Goal: Task Accomplishment & Management: Complete application form

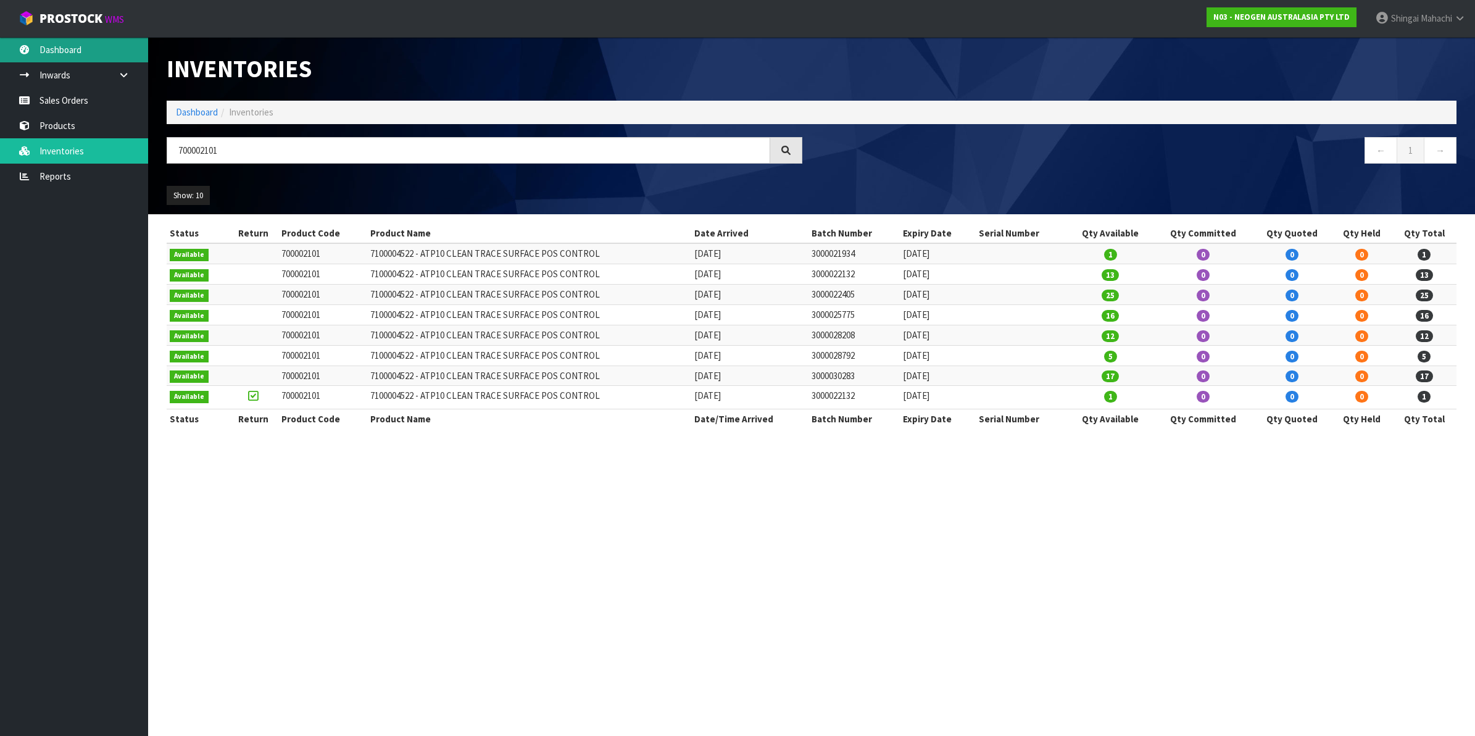
click at [63, 45] on link "Dashboard" at bounding box center [74, 49] width 148 height 25
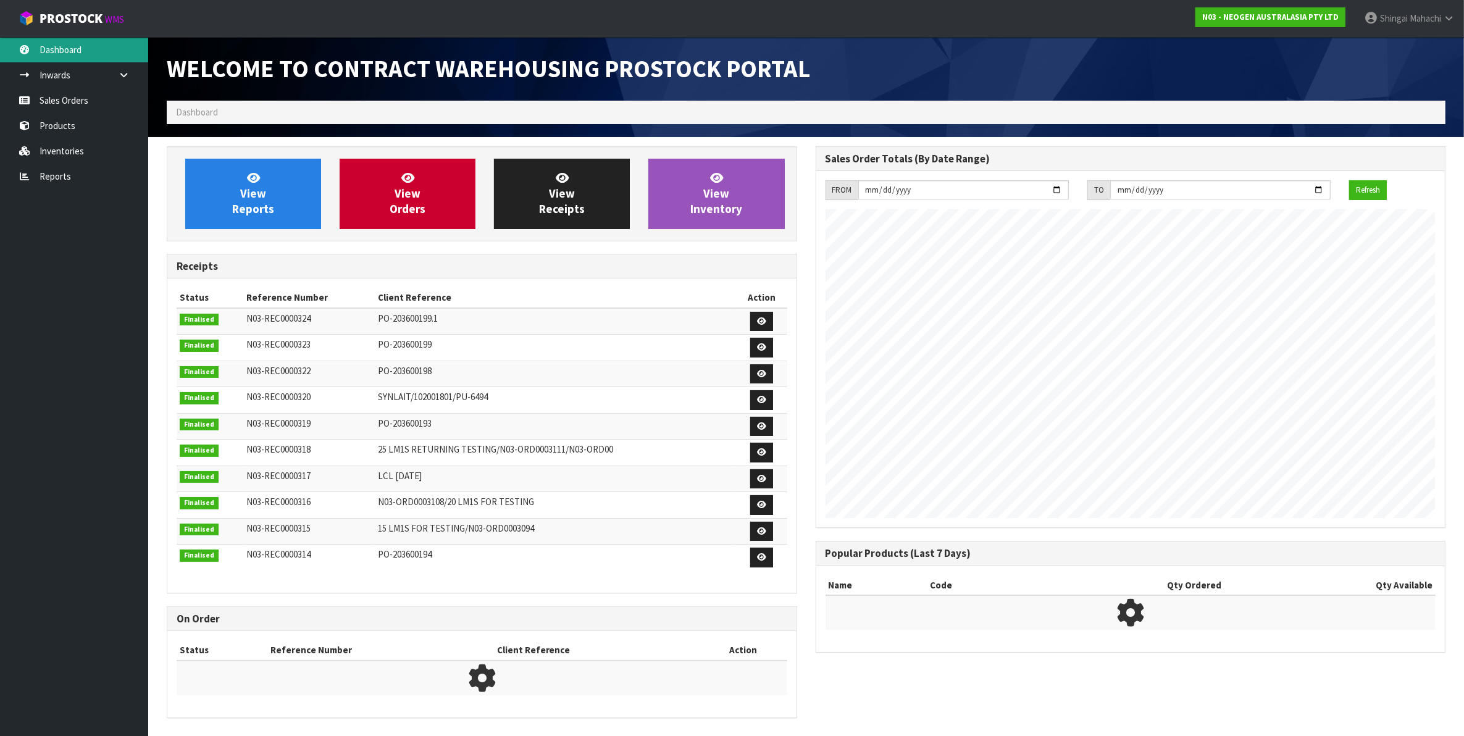
scroll to position [687, 648]
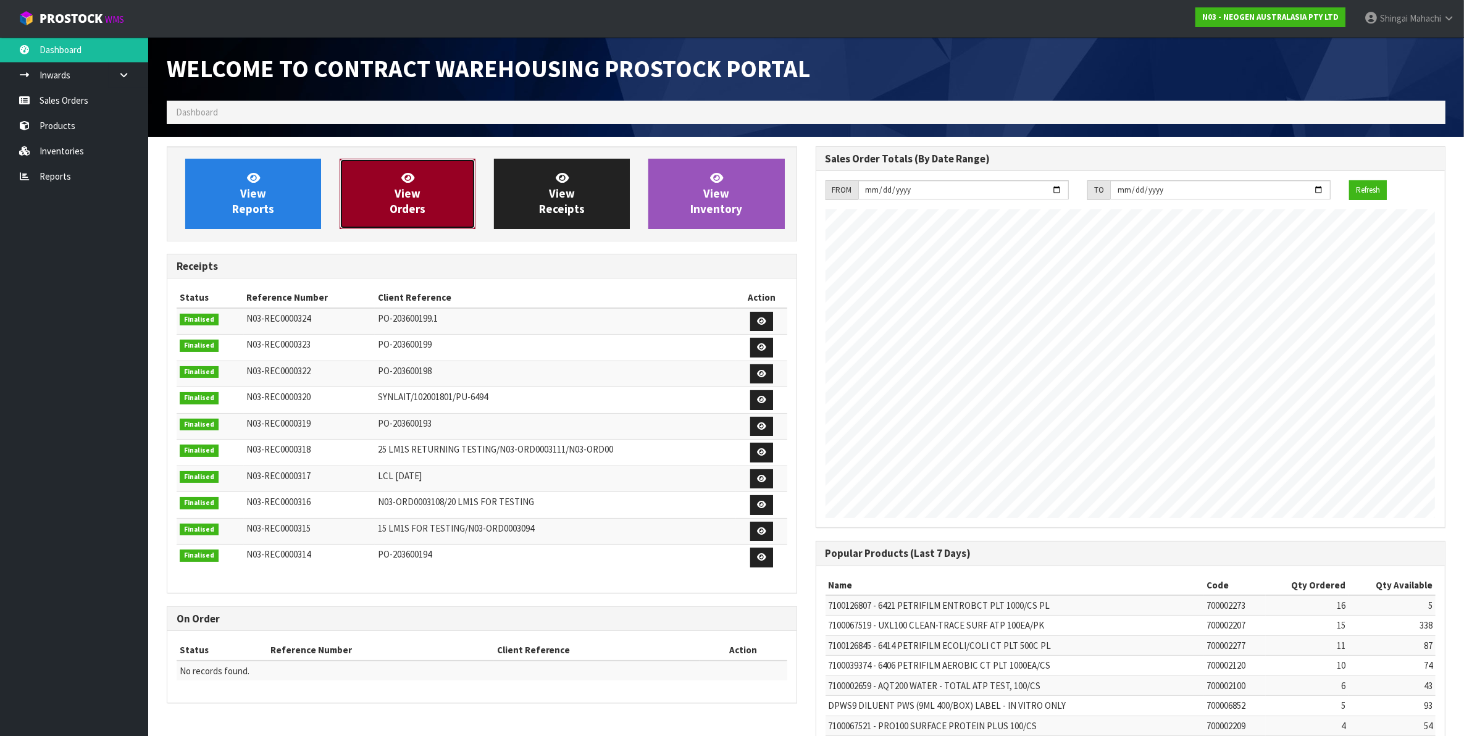
click at [415, 189] on span "View Orders" at bounding box center [408, 193] width 36 height 46
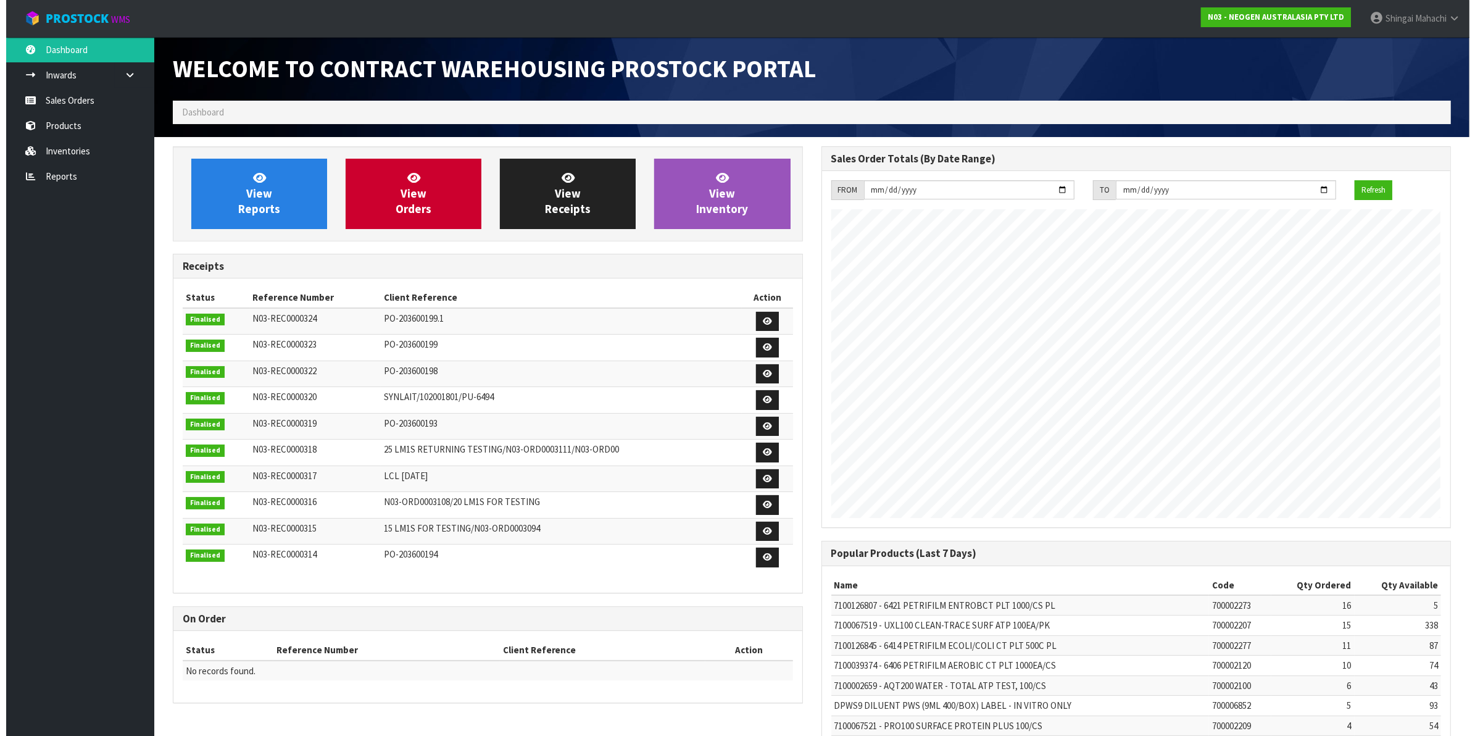
scroll to position [687, 648]
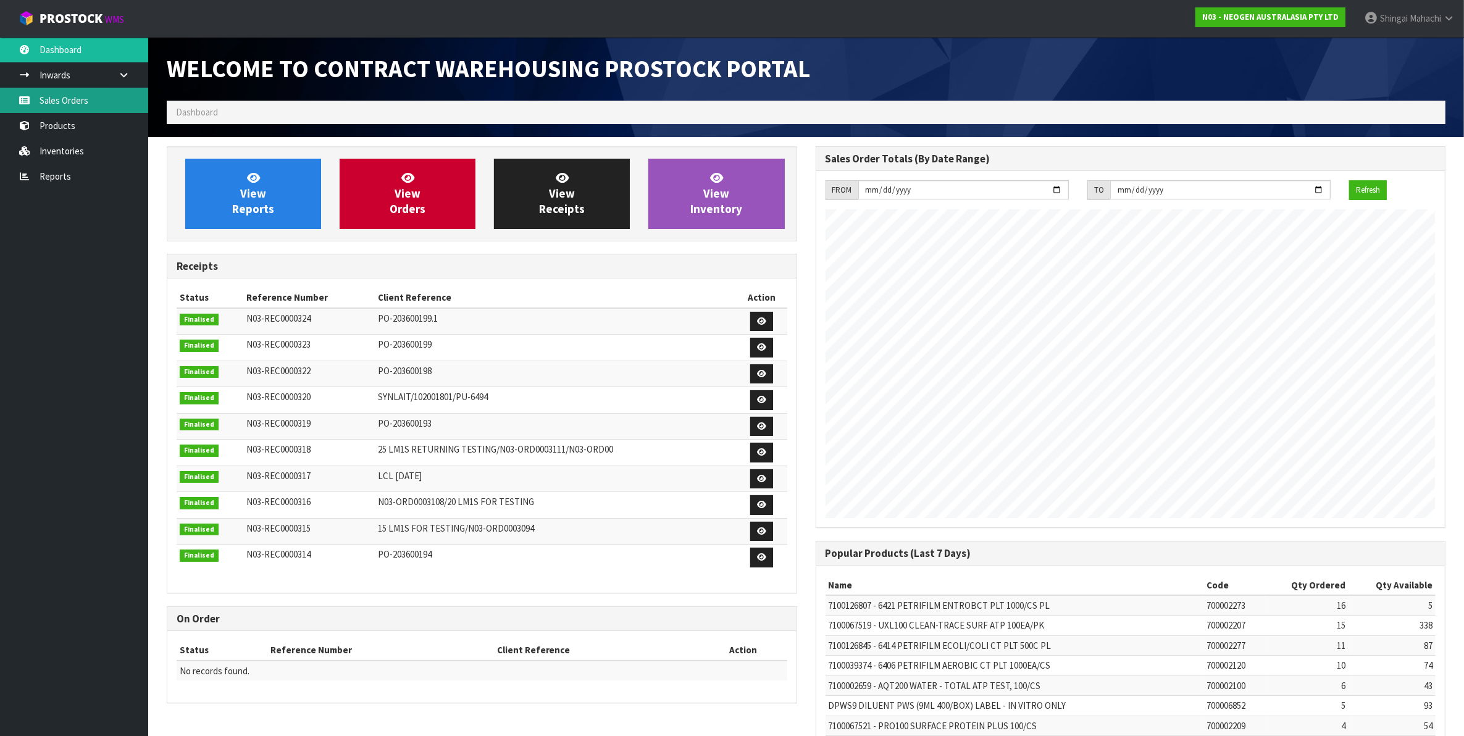
click at [67, 102] on link "Sales Orders" at bounding box center [74, 100] width 148 height 25
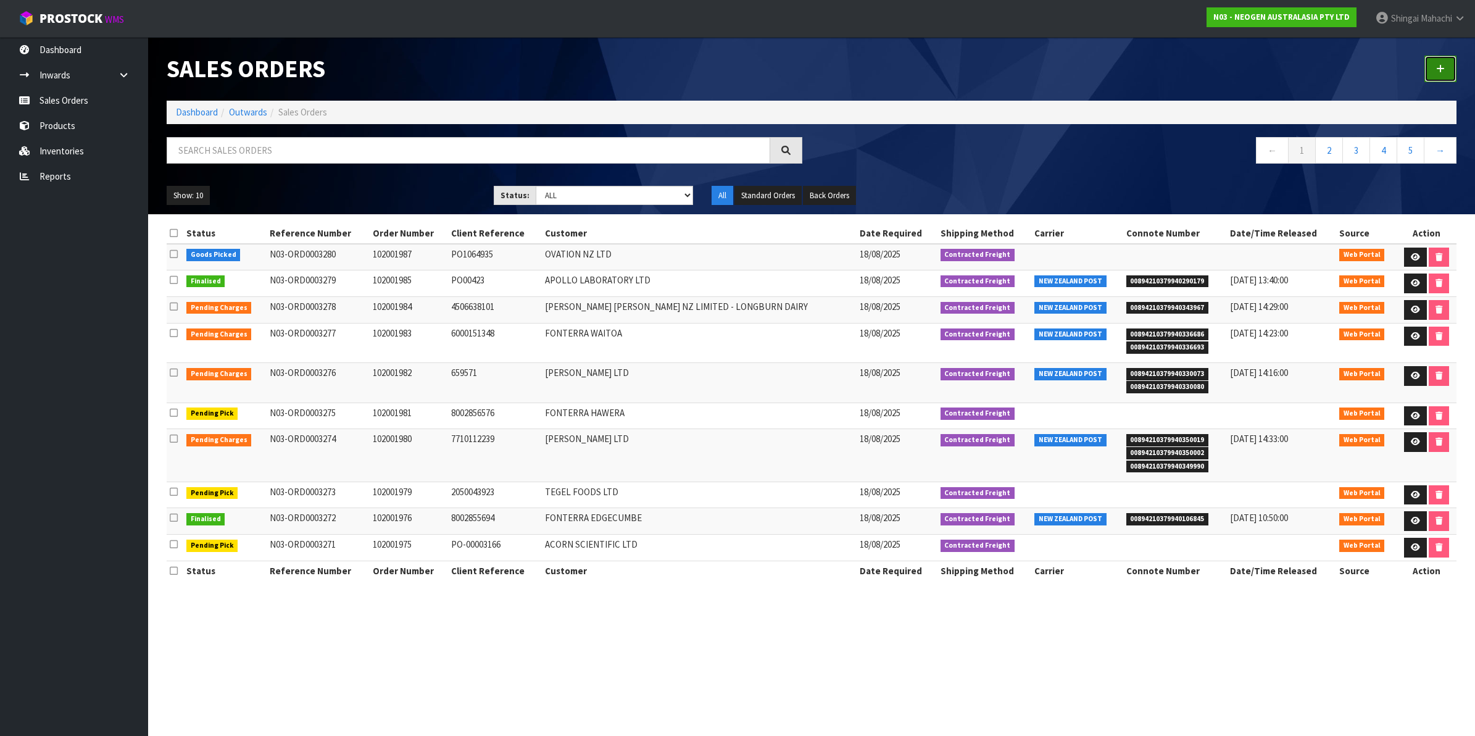
click at [1445, 69] on link at bounding box center [1441, 69] width 32 height 27
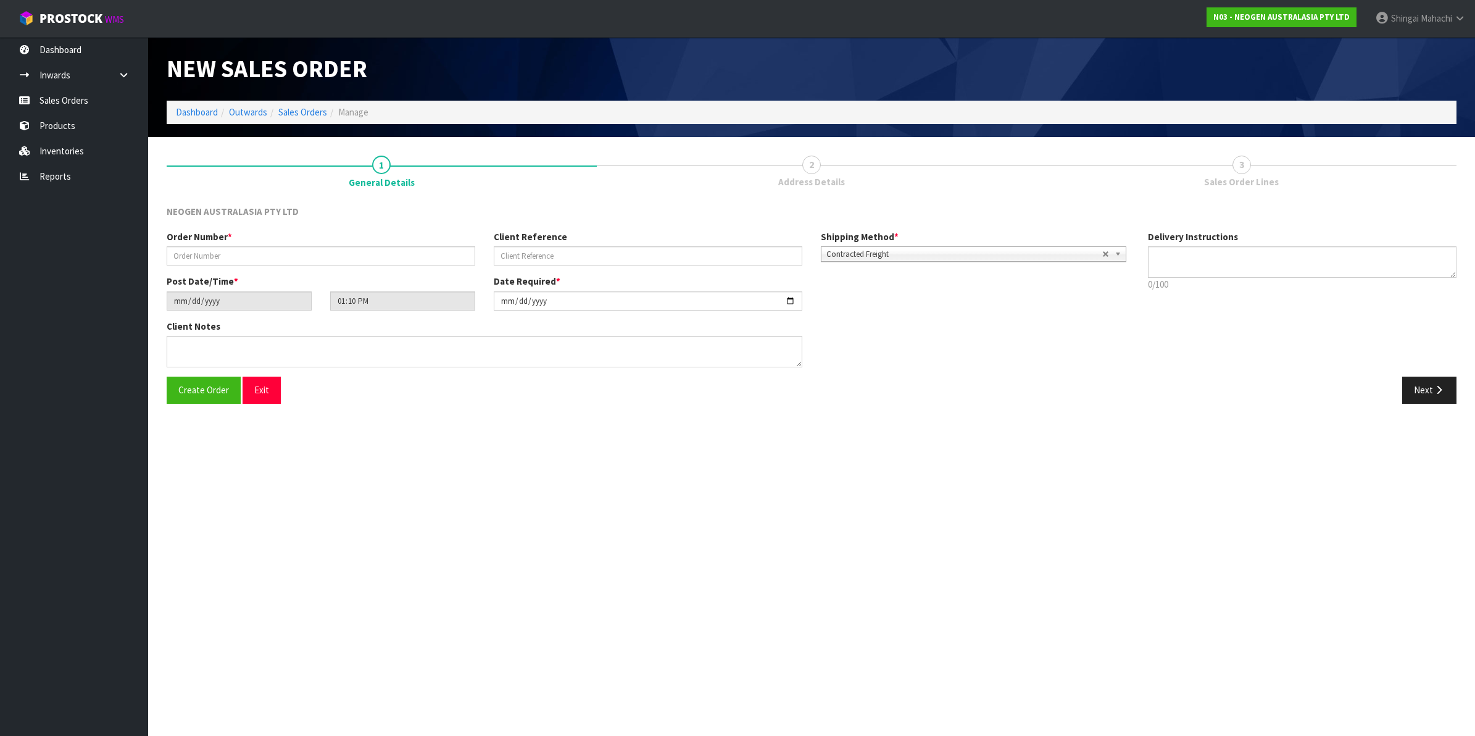
type textarea "CHILLED GOODS -OVERNIGHT"
click at [218, 260] on input "text" at bounding box center [321, 255] width 309 height 19
type input "XX"
click at [1427, 390] on button "Next" at bounding box center [1429, 390] width 54 height 27
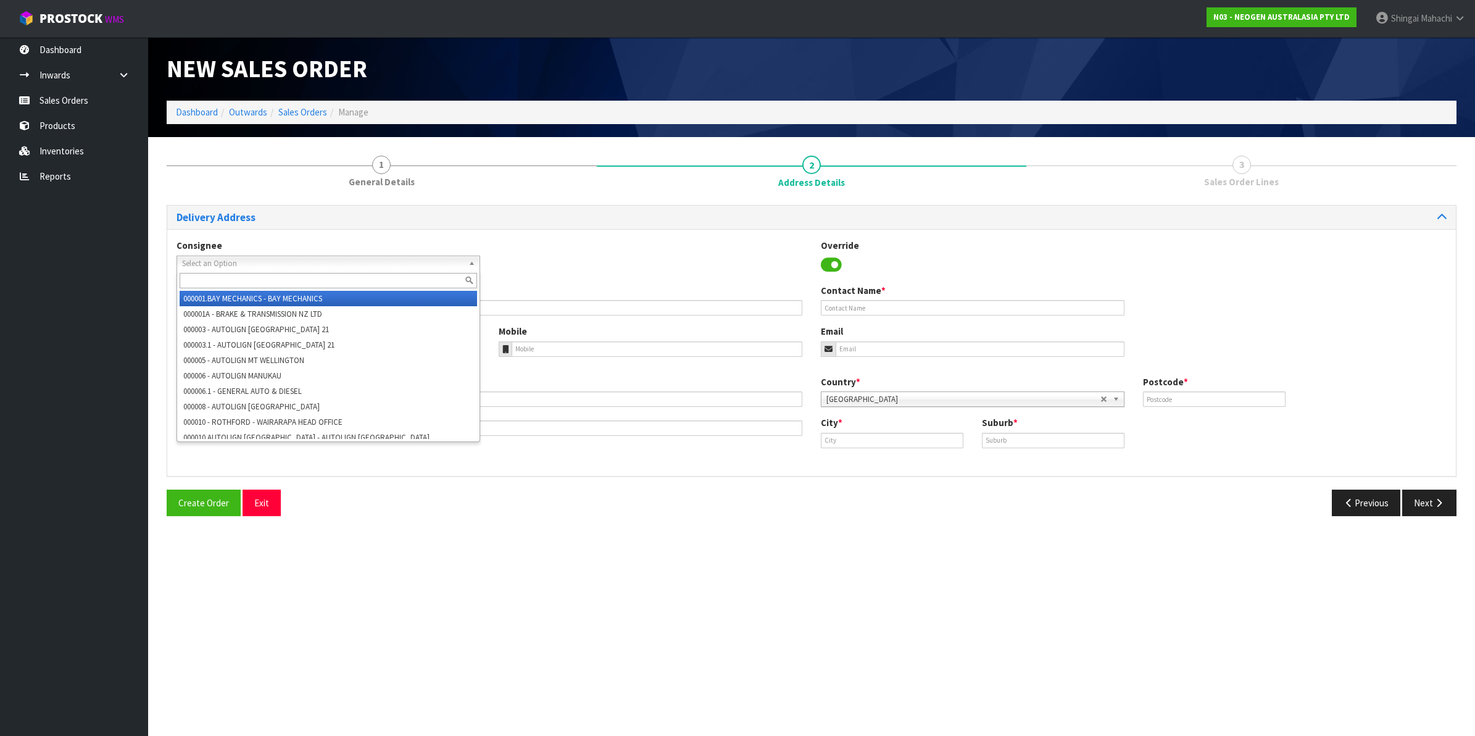
click at [196, 261] on span "Select an Option" at bounding box center [322, 263] width 281 height 15
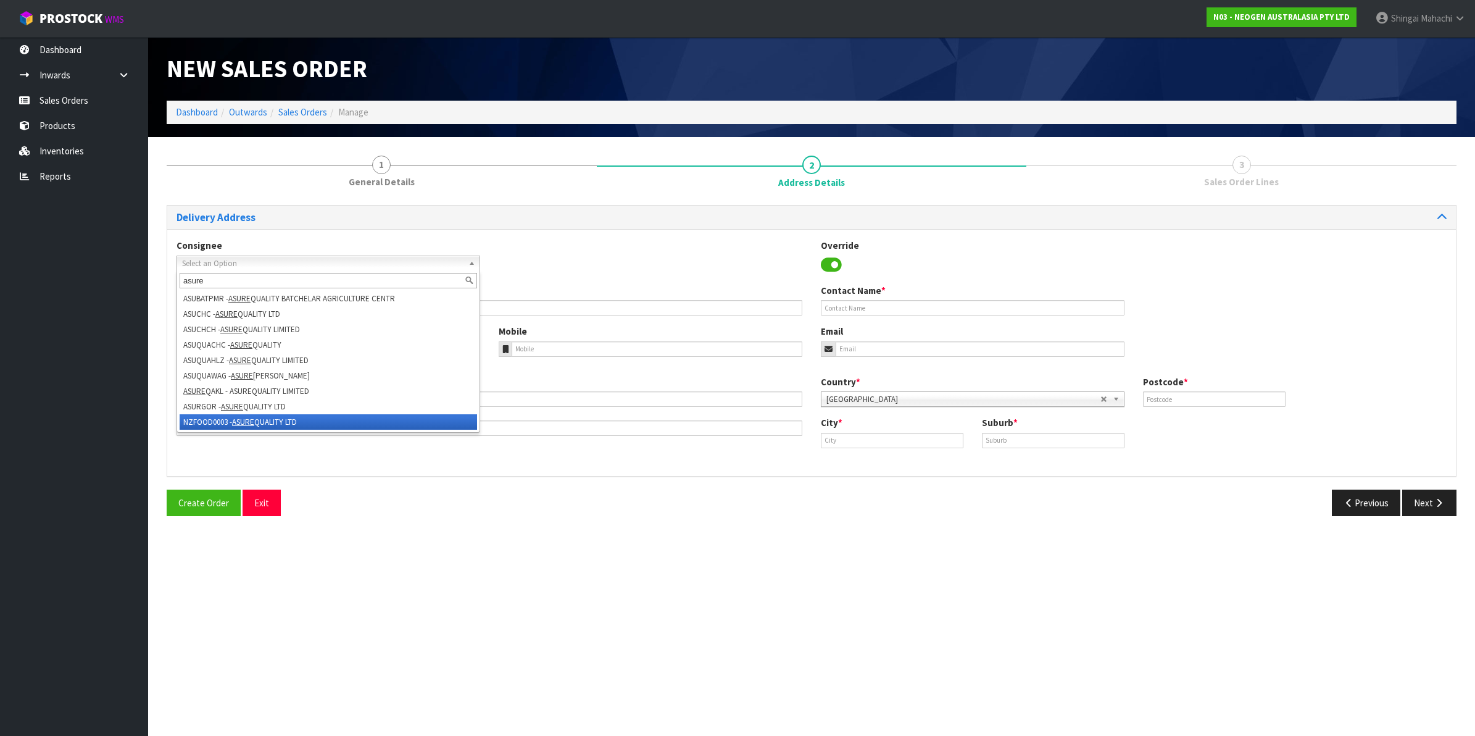
type input "asure"
click at [206, 422] on li "NZFOOD0003 - ASURE QUALITY LTD" at bounding box center [329, 421] width 298 height 15
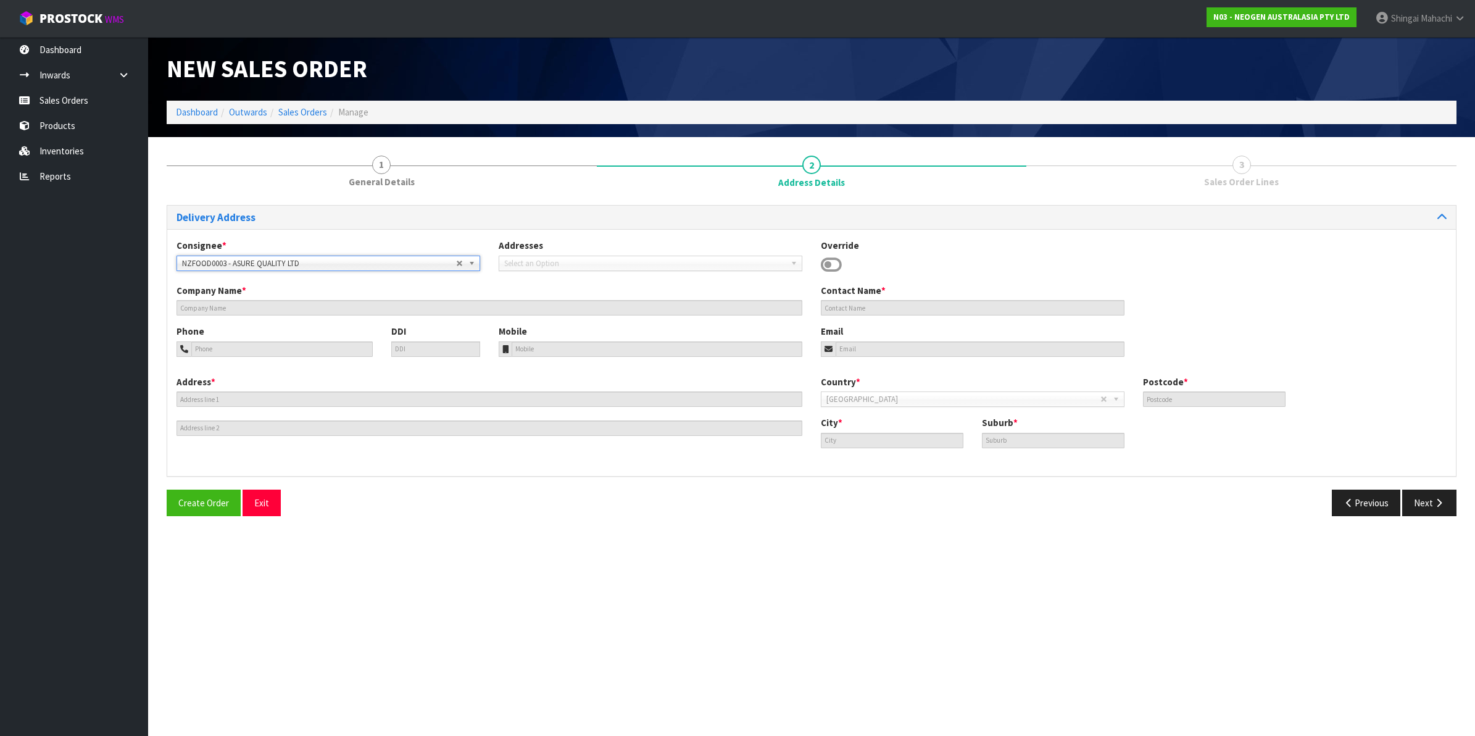
type input "ASURE QUALITY LTD"
type input "[STREET_ADDRESS]"
type input "0600"
type input "[GEOGRAPHIC_DATA]"
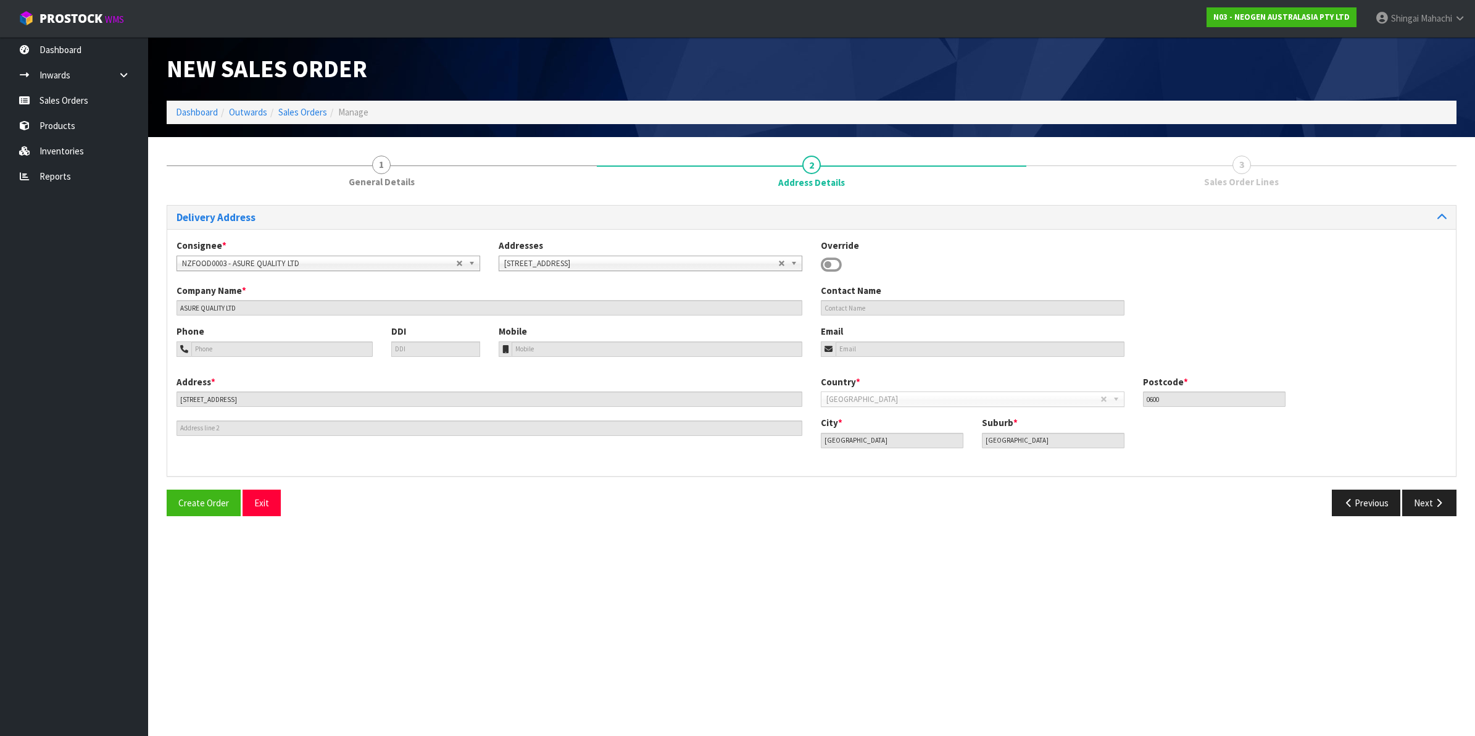
scroll to position [63065, 0]
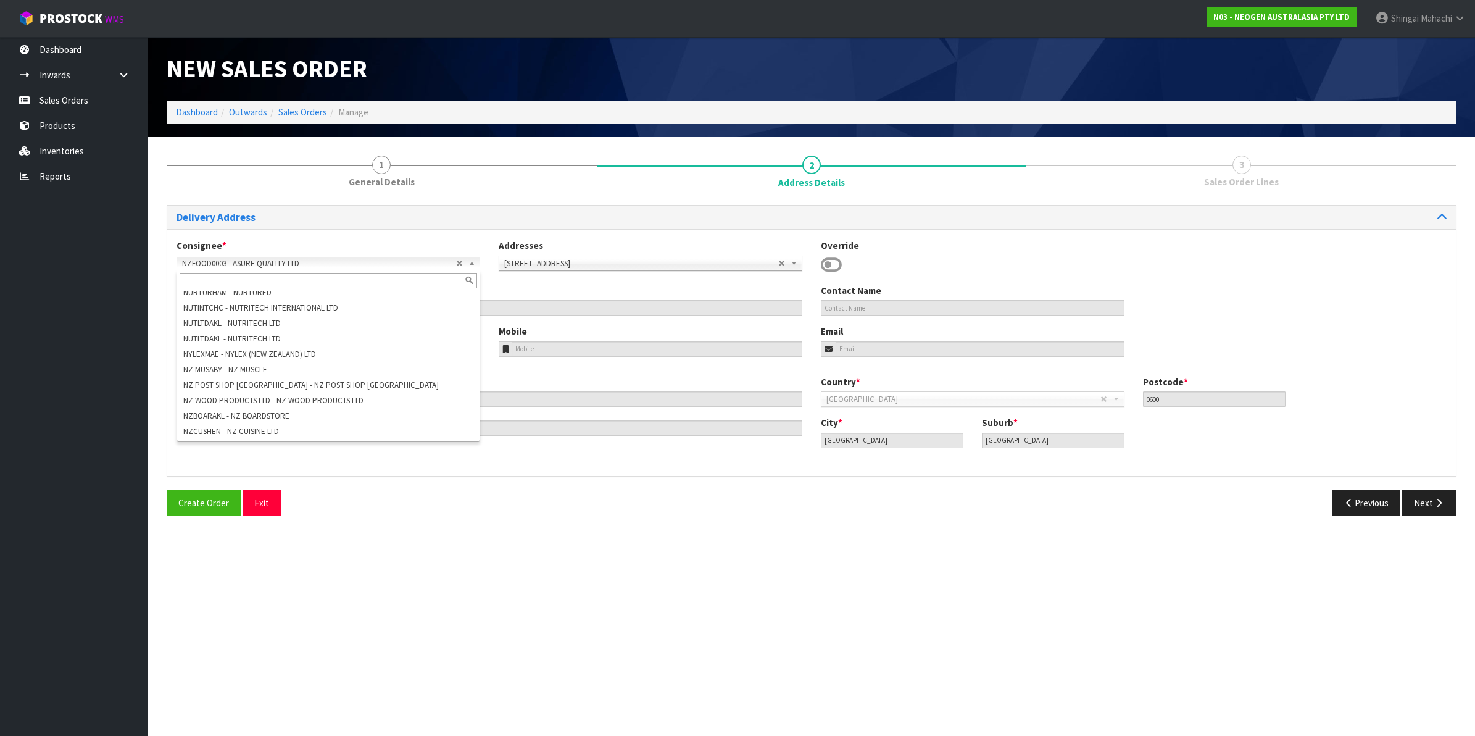
click at [470, 264] on b at bounding box center [474, 263] width 11 height 14
click at [204, 281] on input "text" at bounding box center [329, 280] width 298 height 15
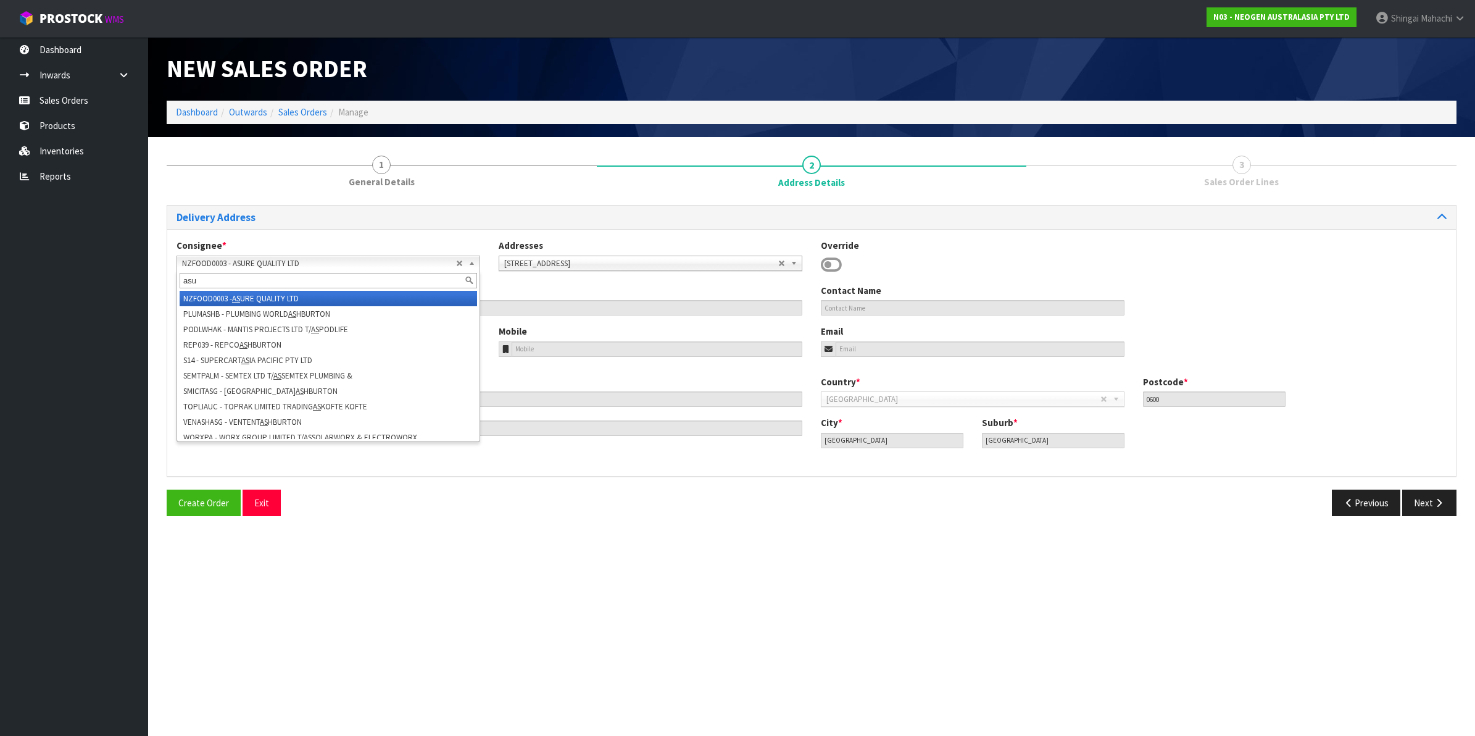
scroll to position [0, 0]
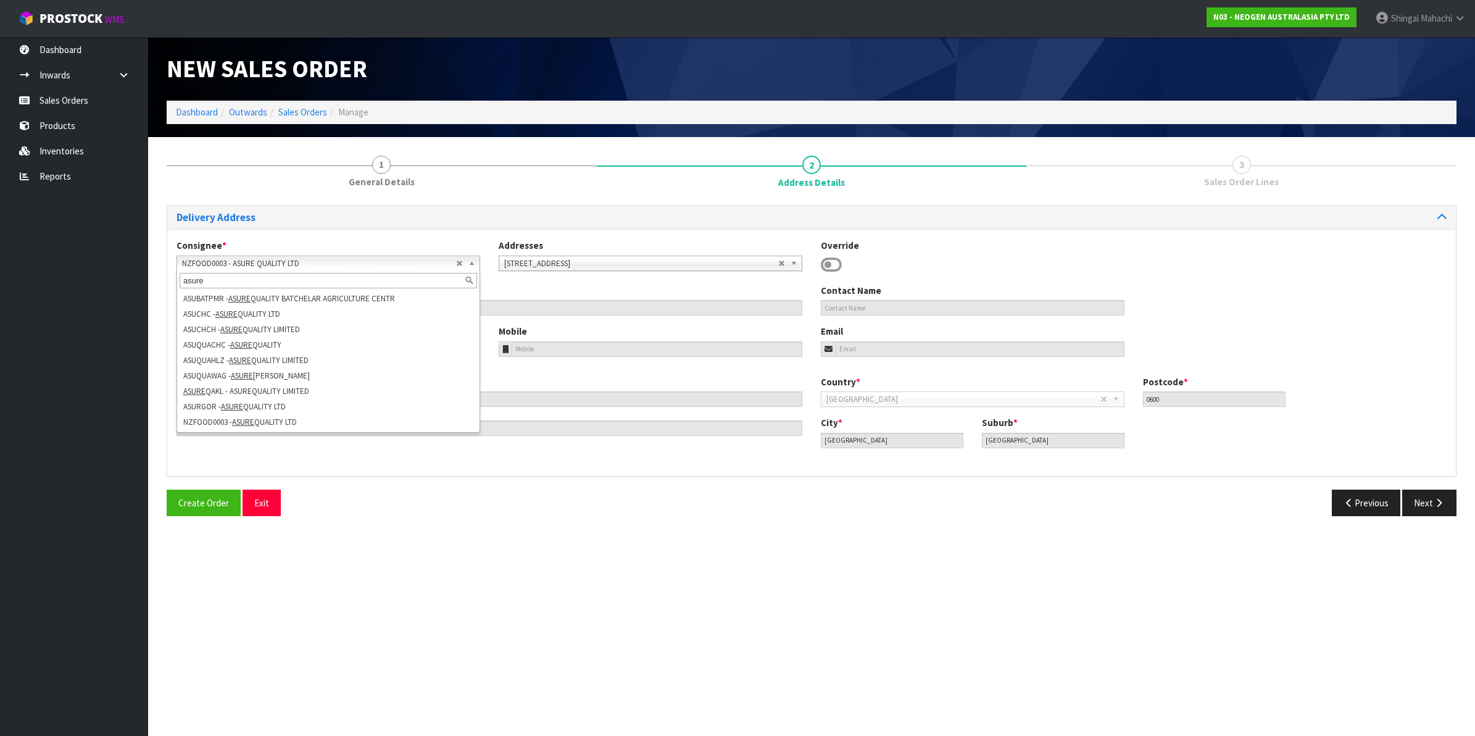
type input "asure"
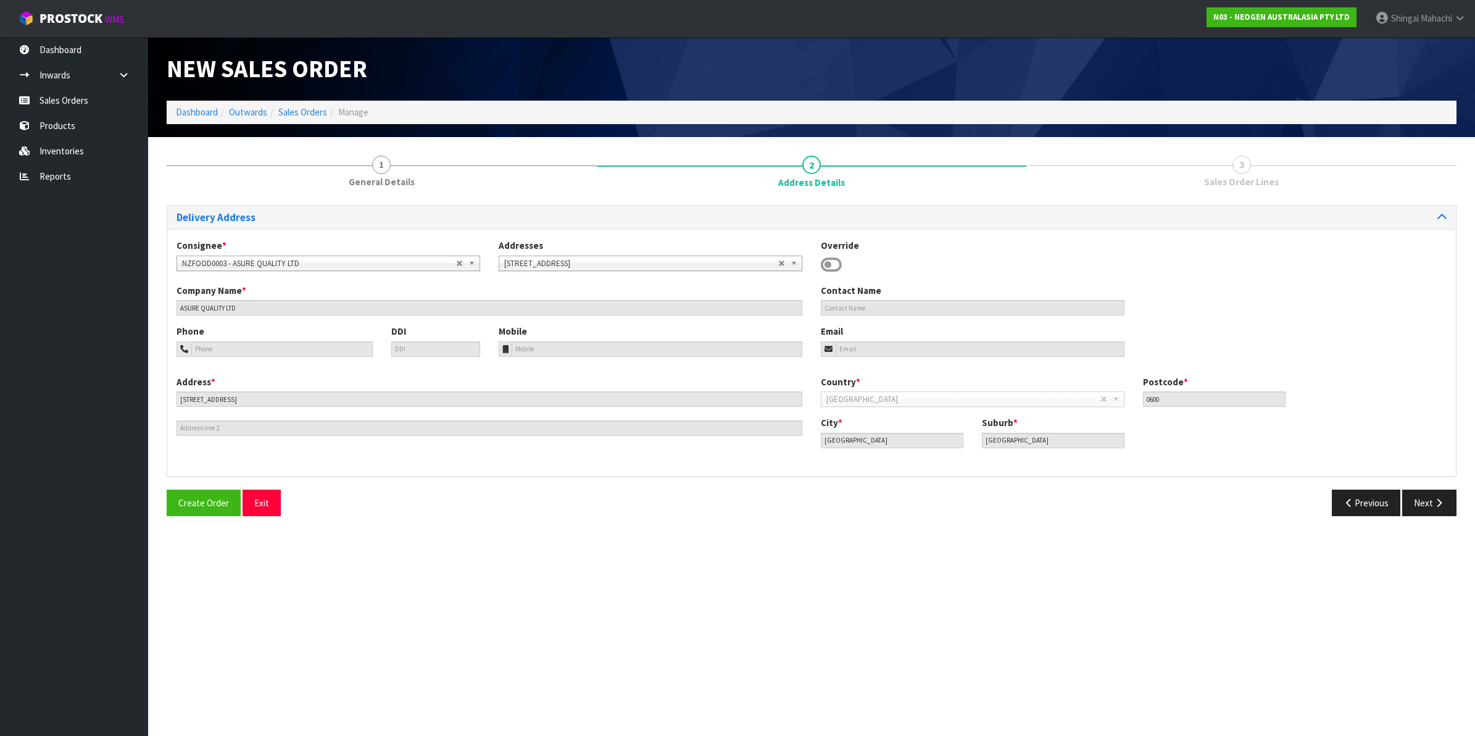
click at [474, 262] on b at bounding box center [474, 263] width 11 height 14
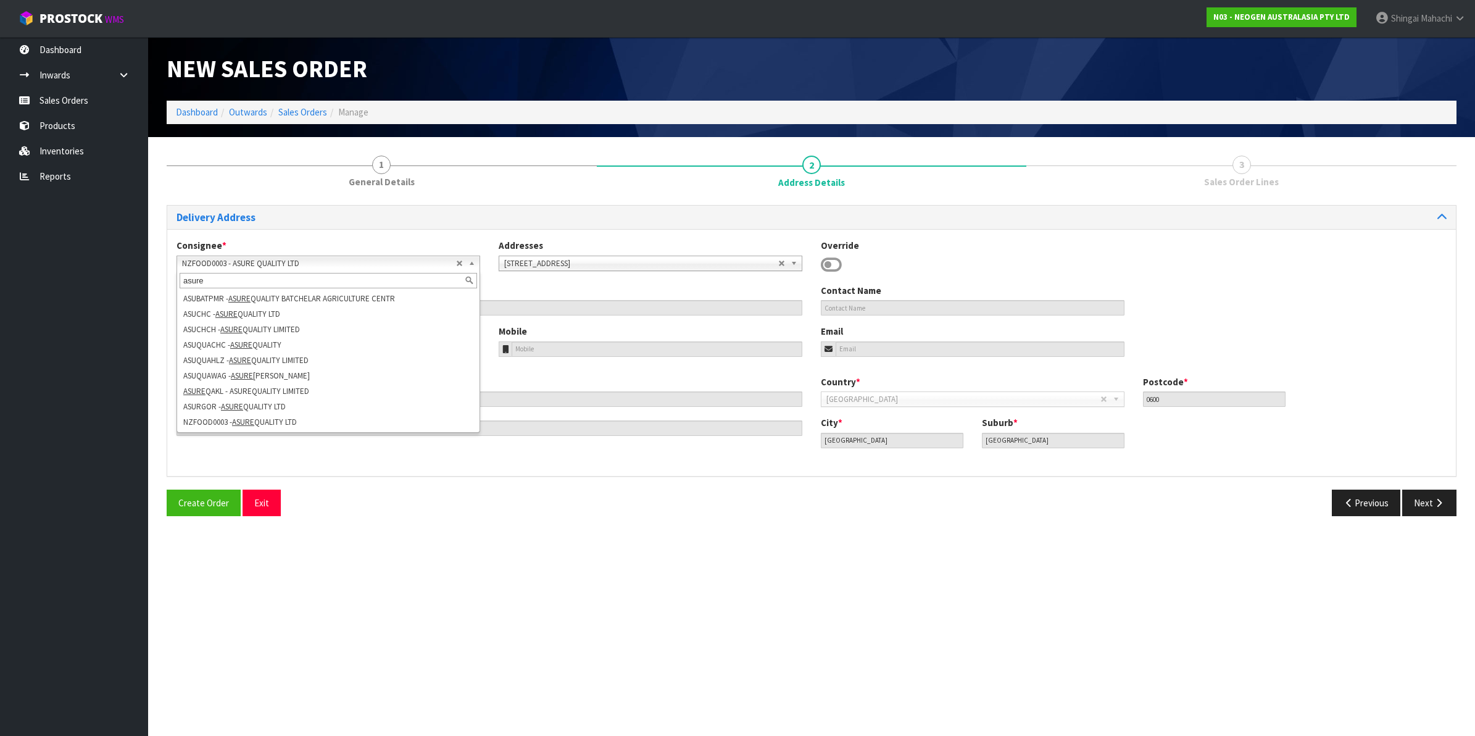
type input "asure"
click at [474, 264] on b at bounding box center [474, 263] width 11 height 14
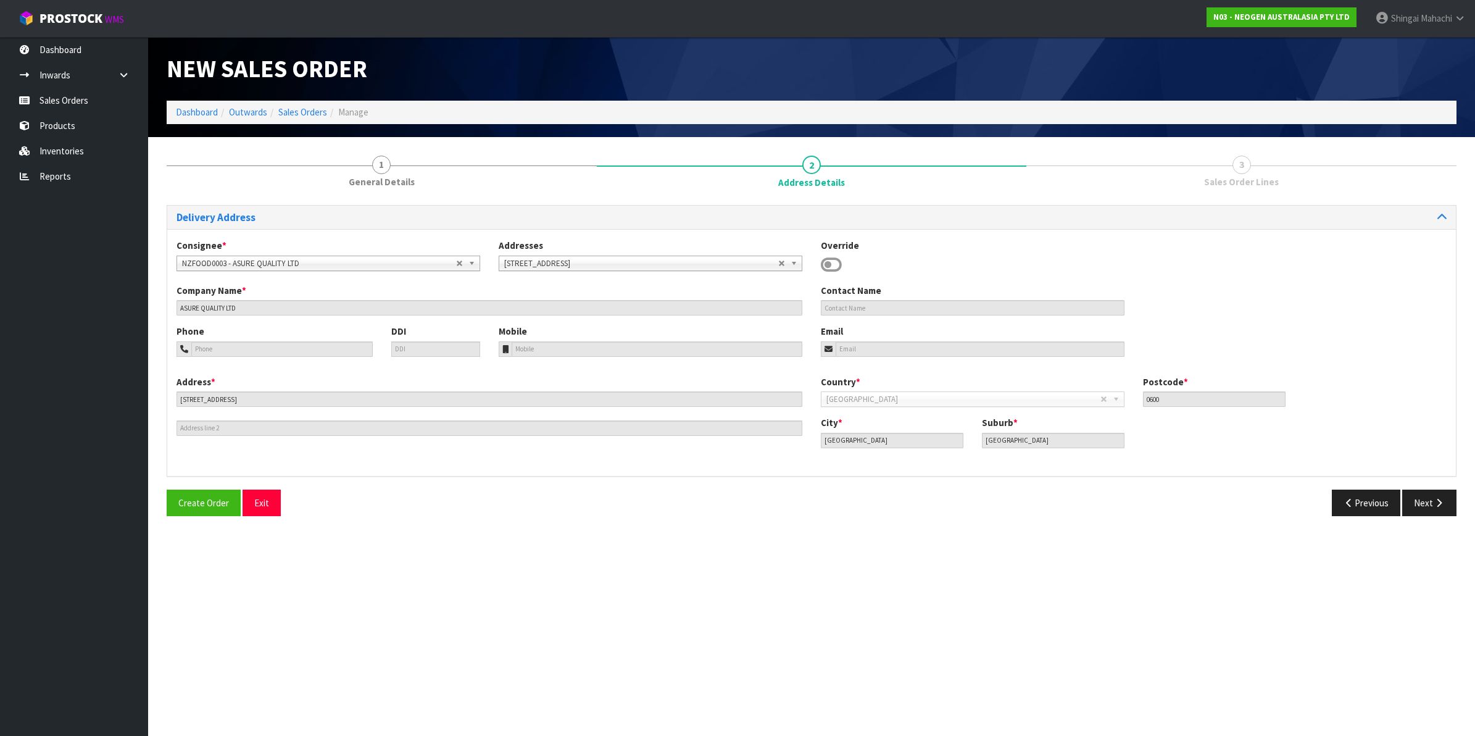
click at [473, 261] on b at bounding box center [474, 263] width 11 height 14
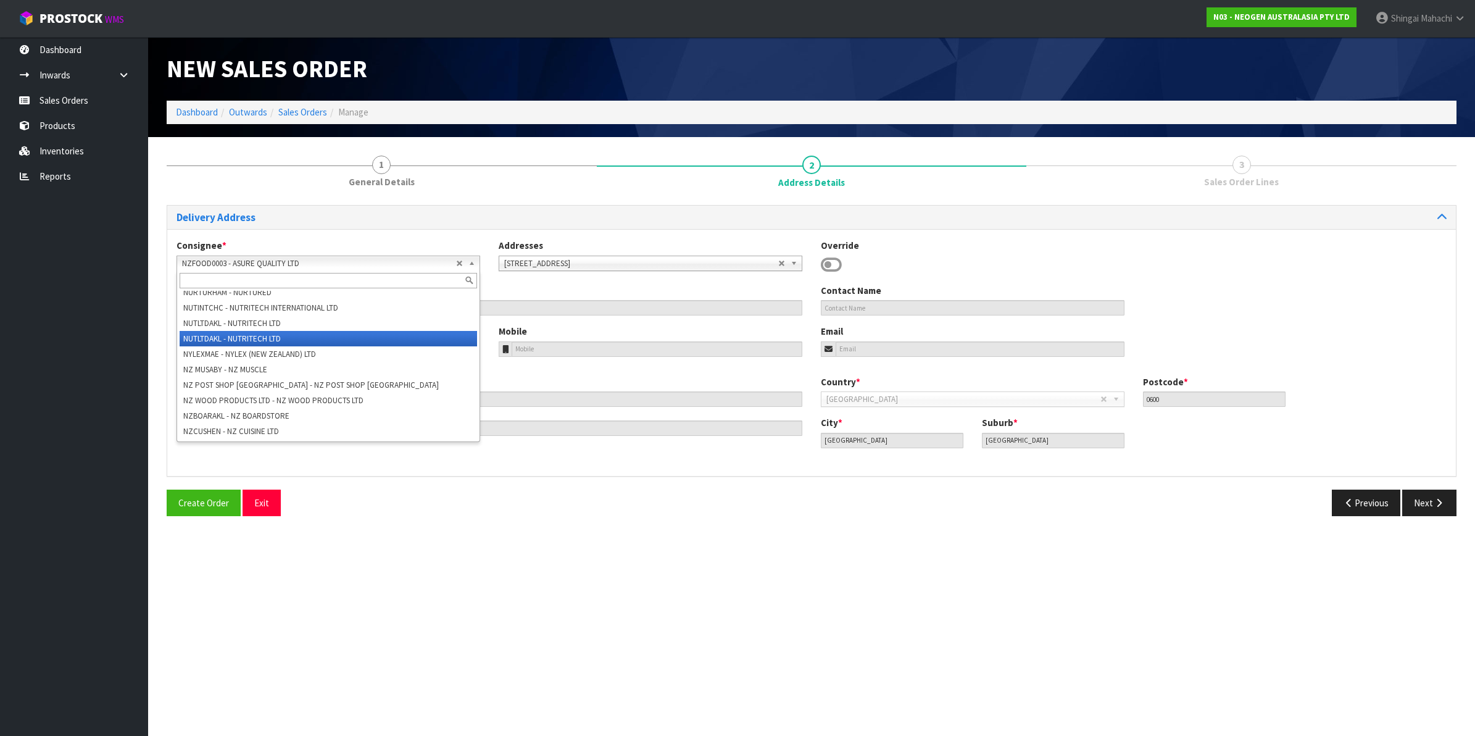
scroll to position [63059, 0]
click at [256, 273] on input "text" at bounding box center [329, 280] width 298 height 15
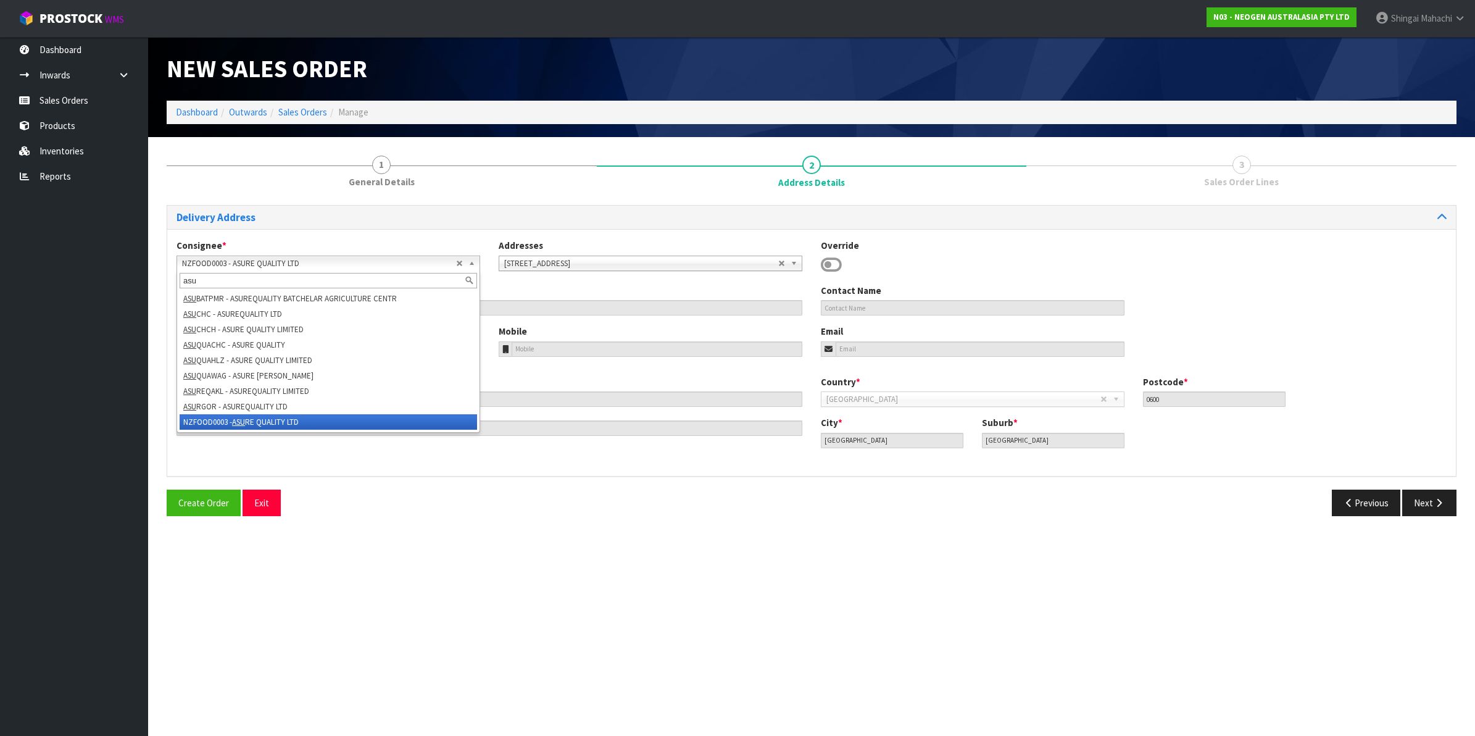
scroll to position [0, 0]
type input "asure"
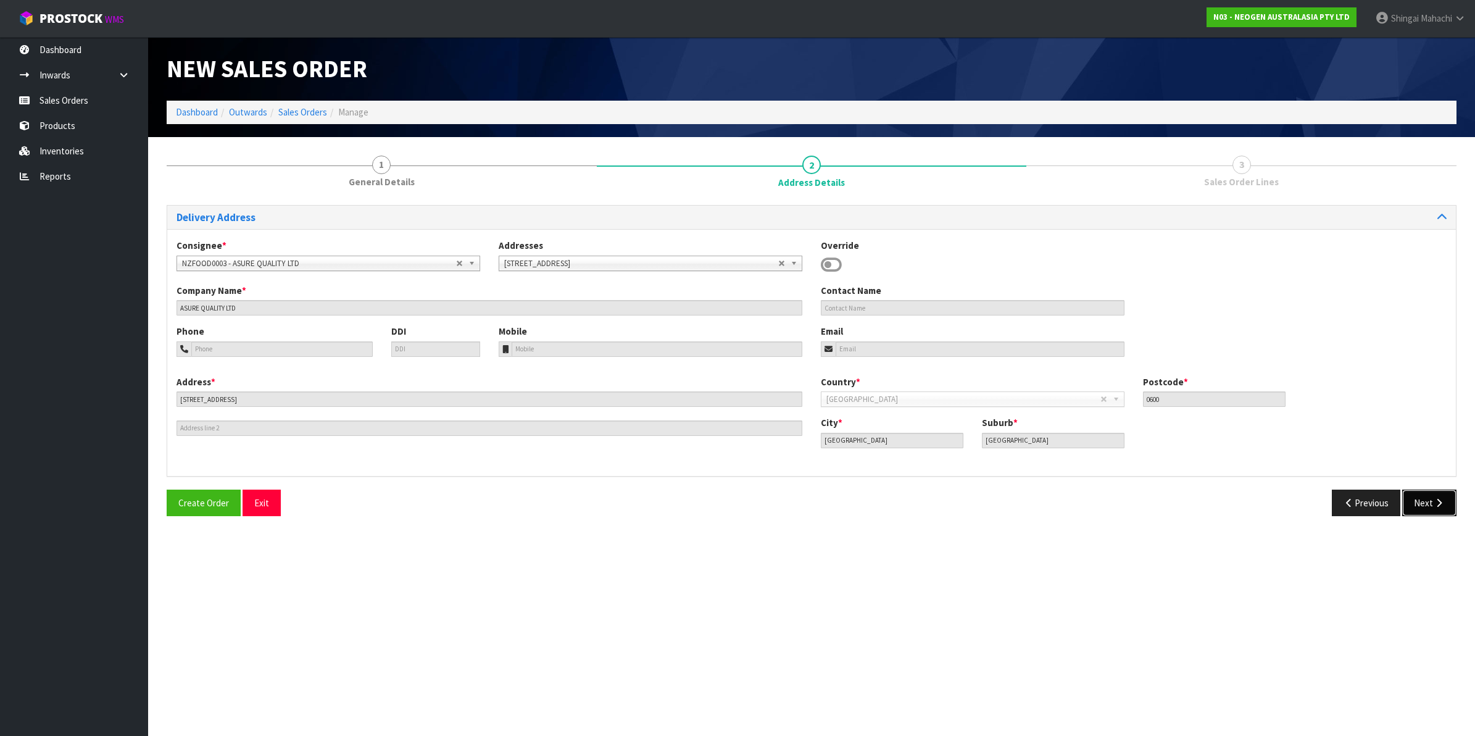
click at [1423, 501] on button "Next" at bounding box center [1429, 503] width 54 height 27
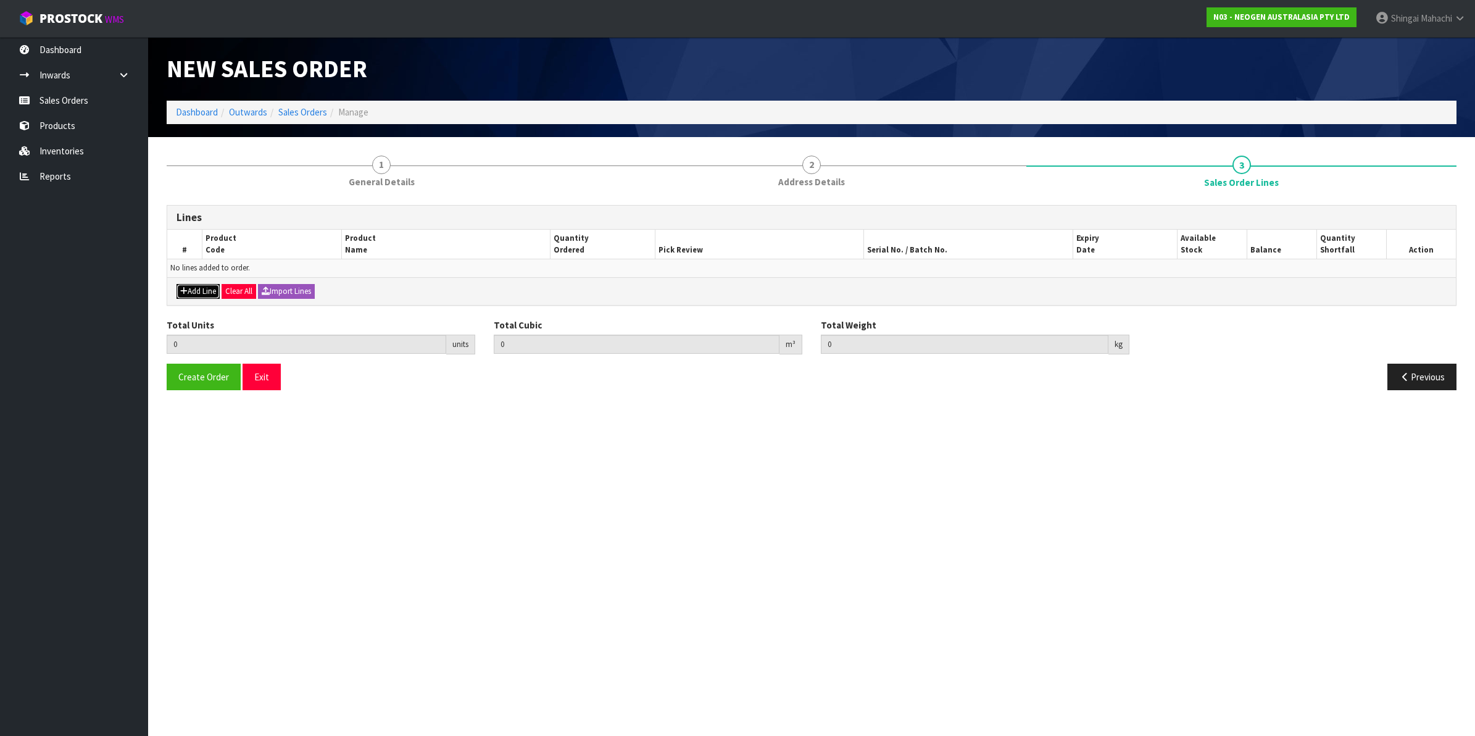
click at [202, 291] on button "Add Line" at bounding box center [198, 291] width 43 height 15
